Goal: Information Seeking & Learning: Learn about a topic

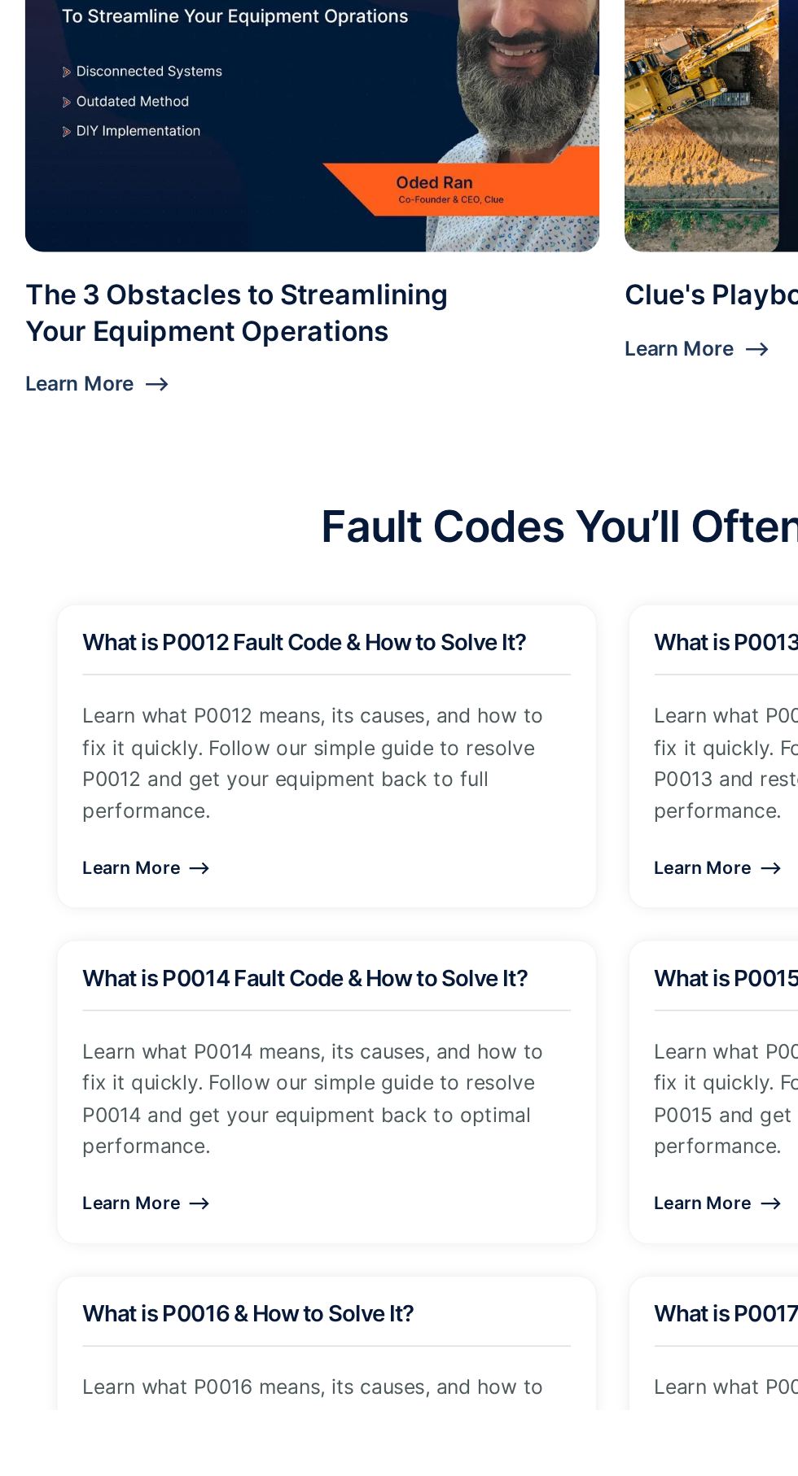
scroll to position [1214, 0]
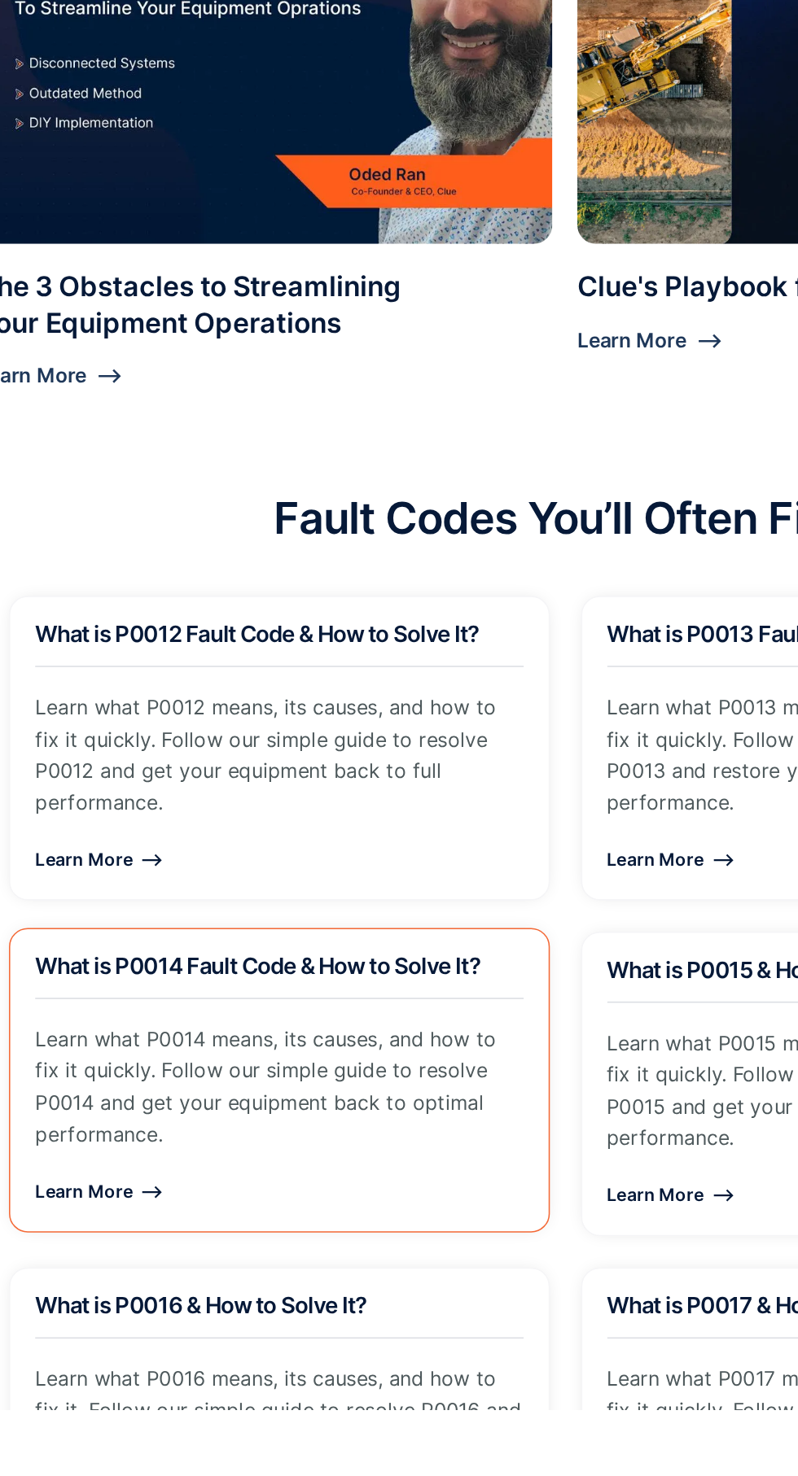
click at [92, 1336] on div "Learn More ⟶" at bounding box center [212, 1333] width 317 height 20
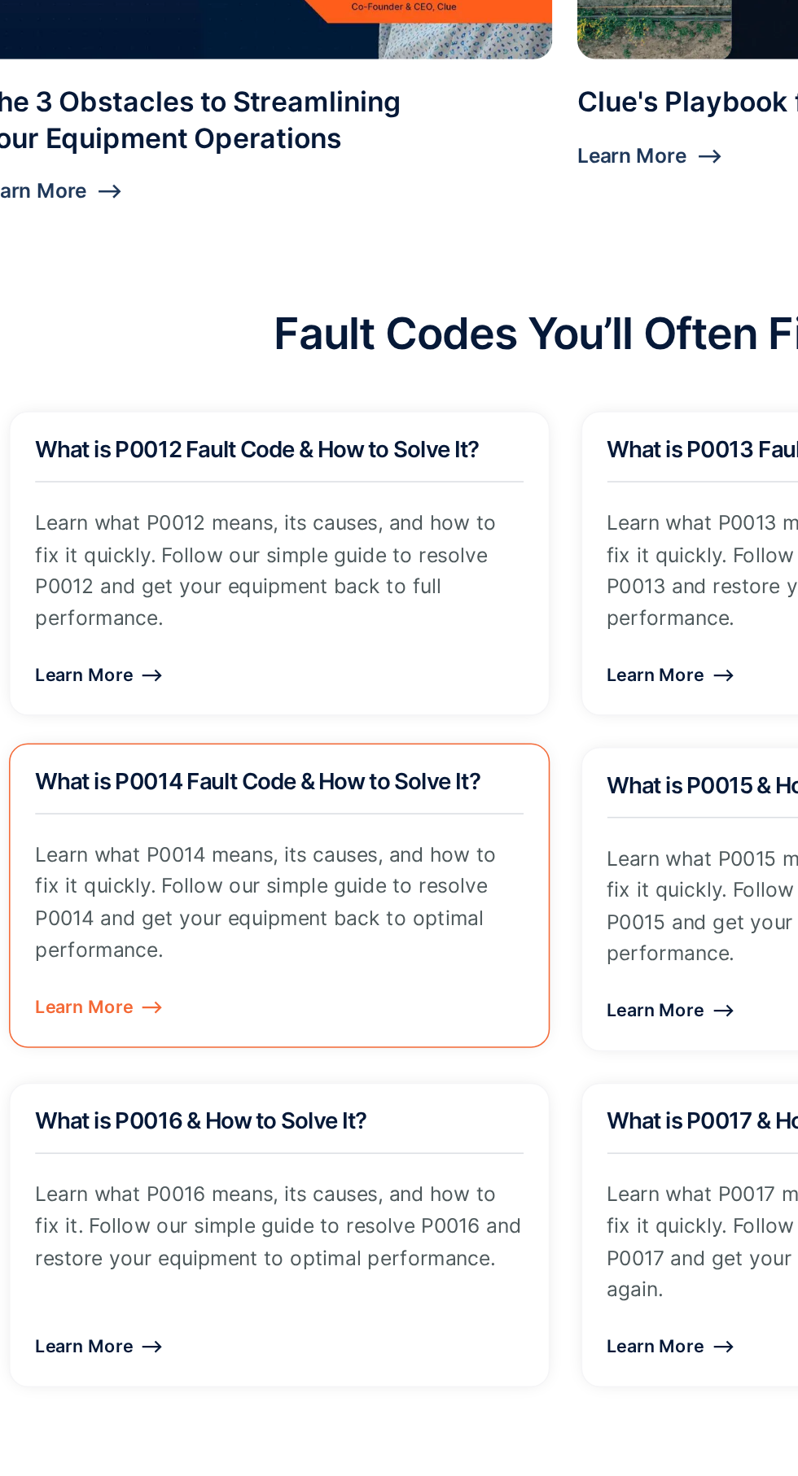
scroll to position [1384, 0]
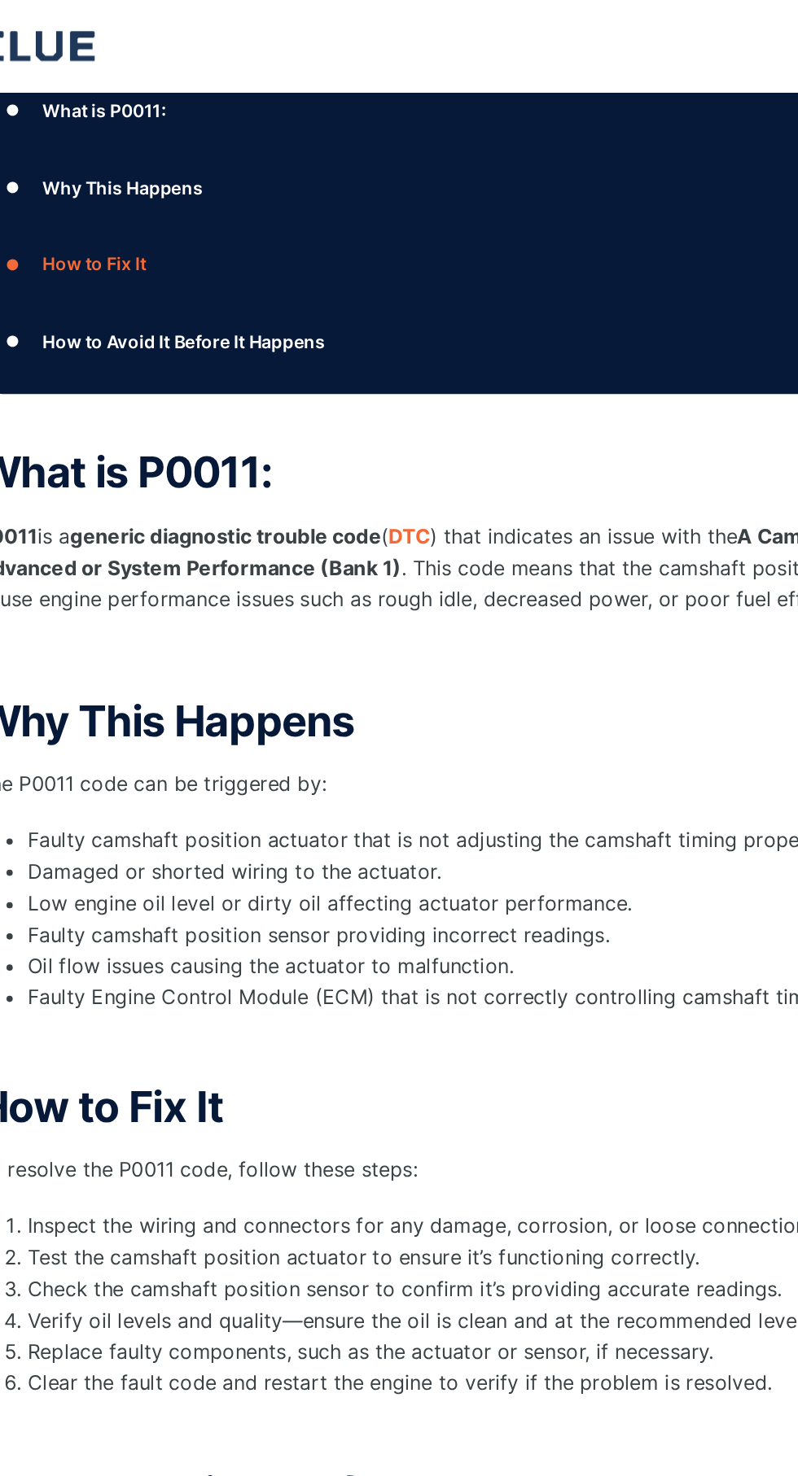
scroll to position [408, 0]
